Goal: Obtain resource: Download file/media

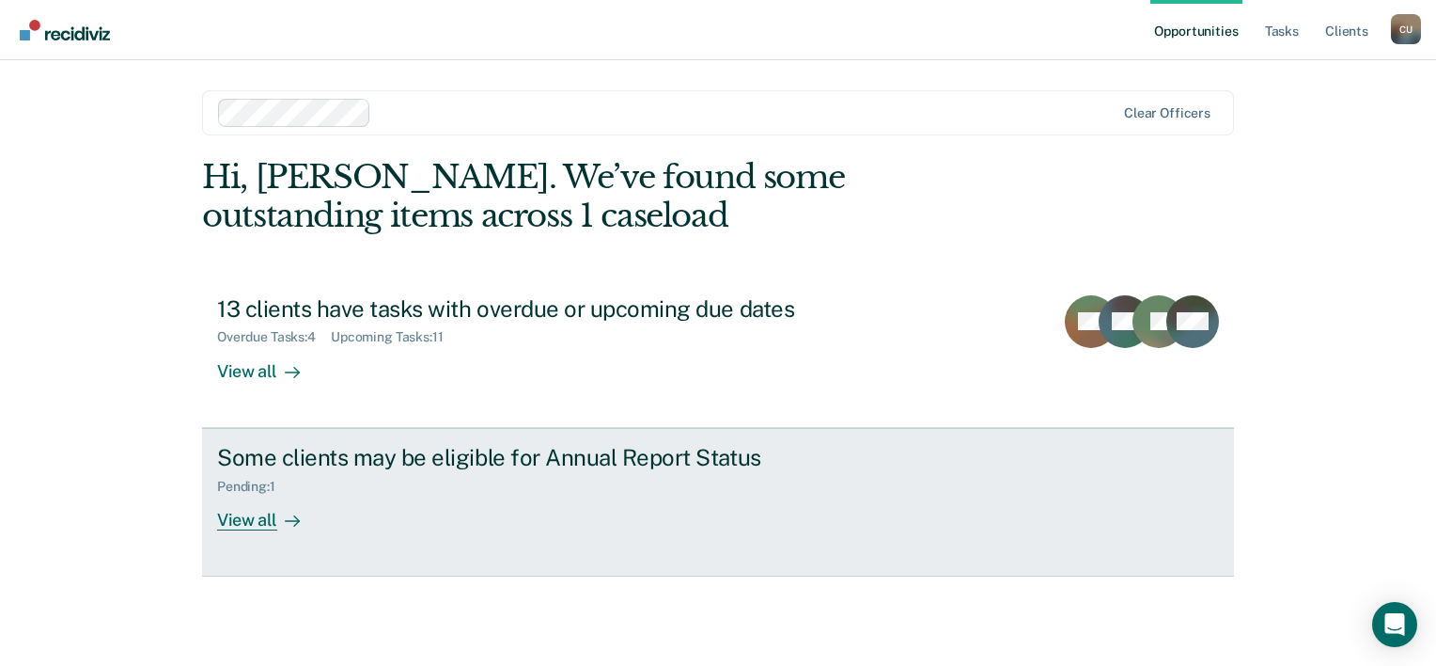
click at [241, 517] on div "View all" at bounding box center [269, 512] width 105 height 37
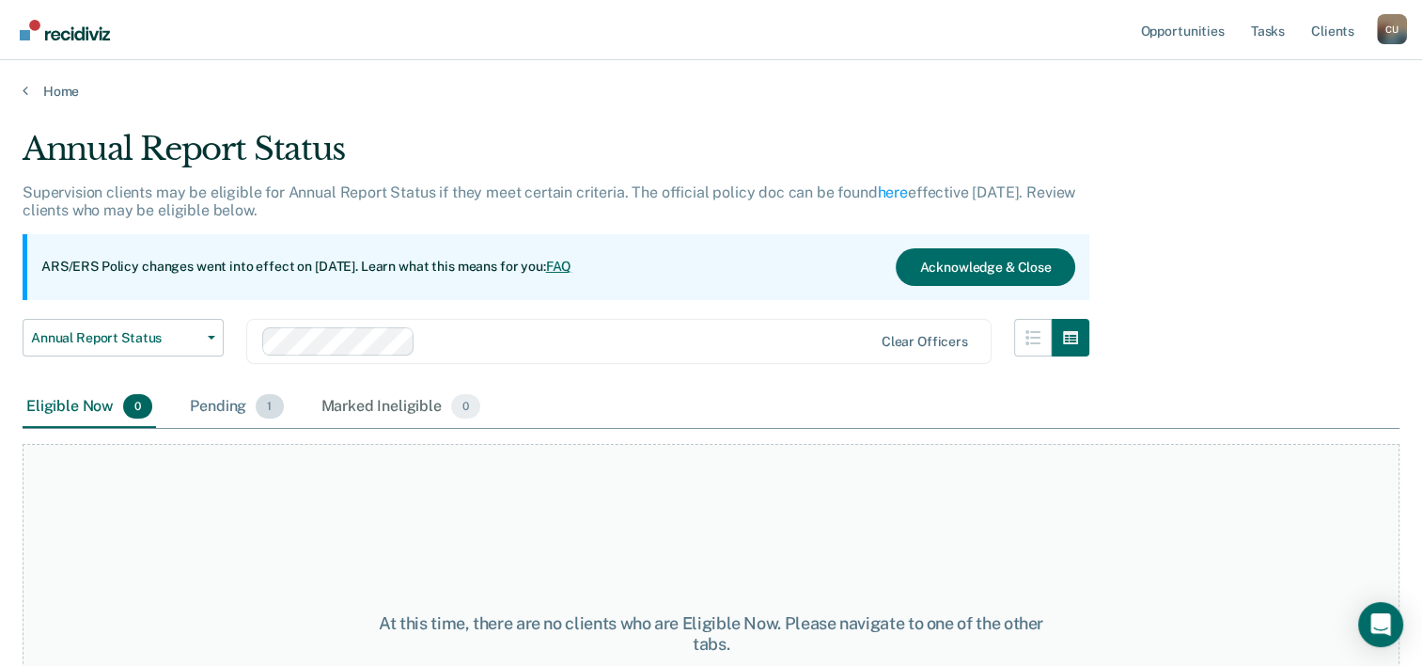
click at [222, 397] on div "Pending 1" at bounding box center [236, 406] width 101 height 41
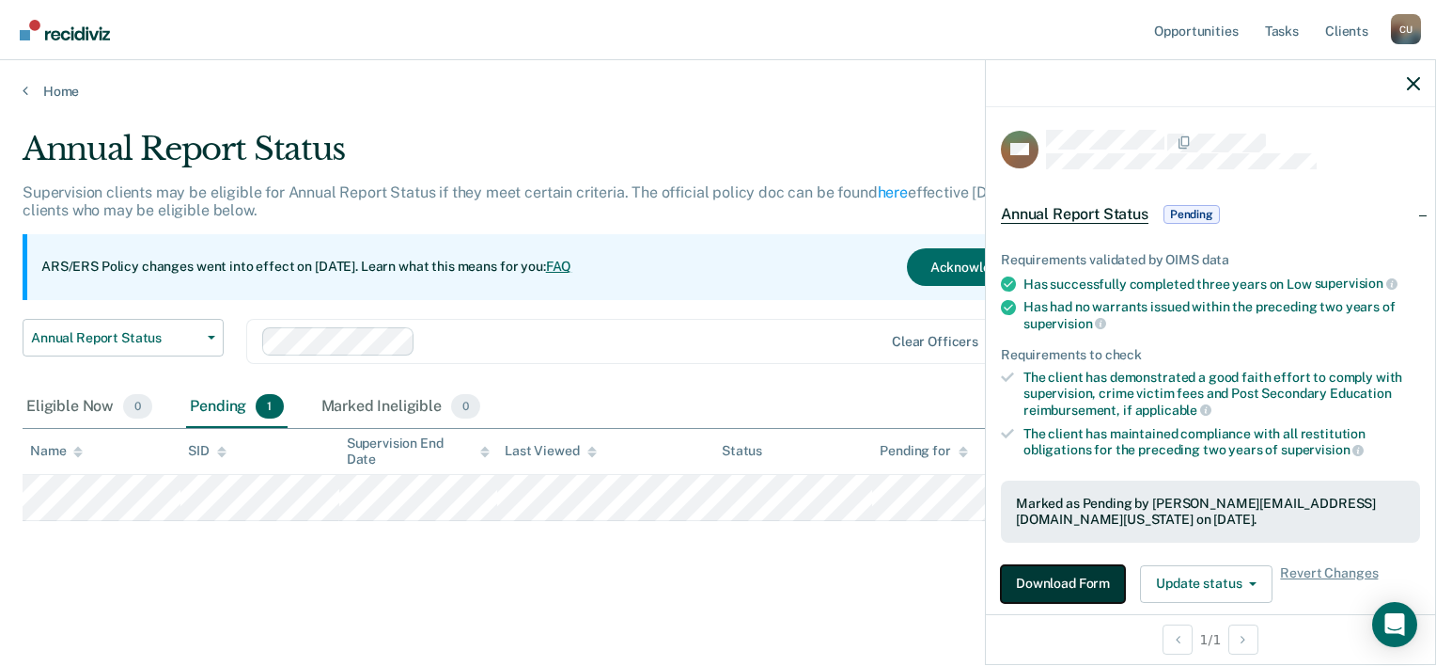
click at [1070, 575] on button "Download Form" at bounding box center [1063, 584] width 124 height 38
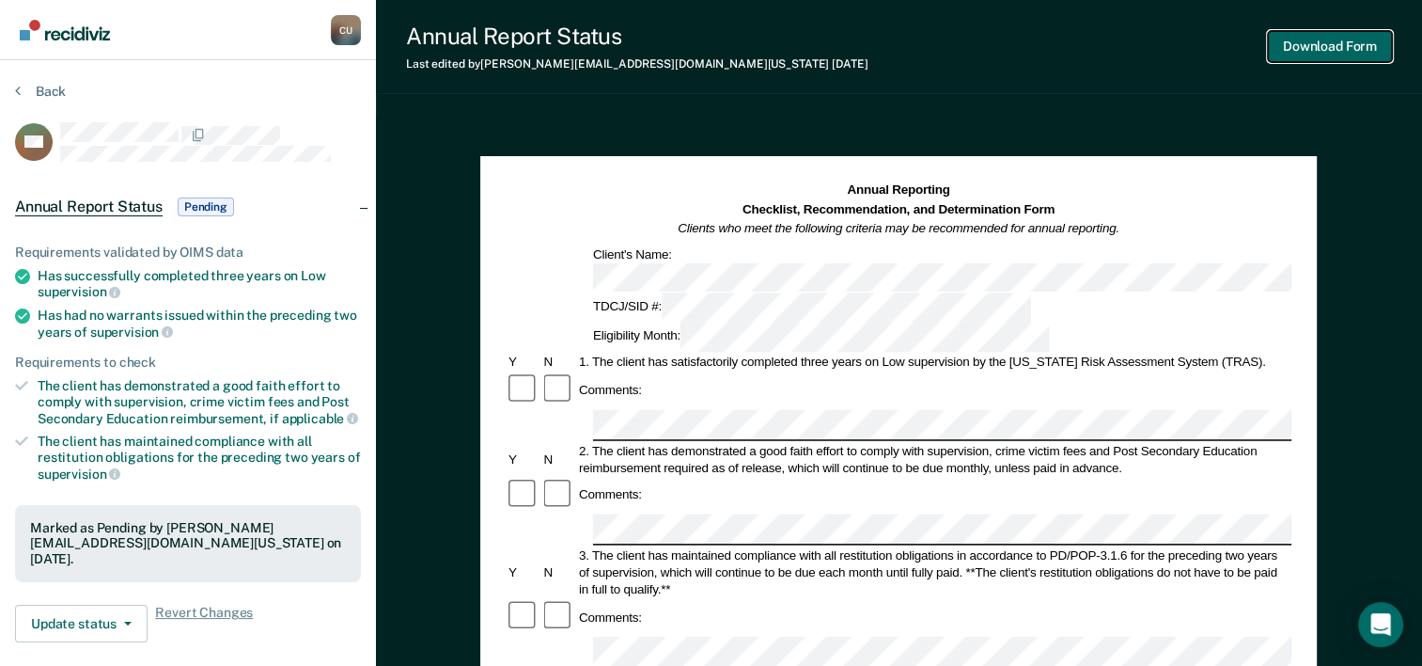
click at [1298, 45] on button "Download Form" at bounding box center [1330, 46] width 124 height 31
